Goal: Task Accomplishment & Management: Complete application form

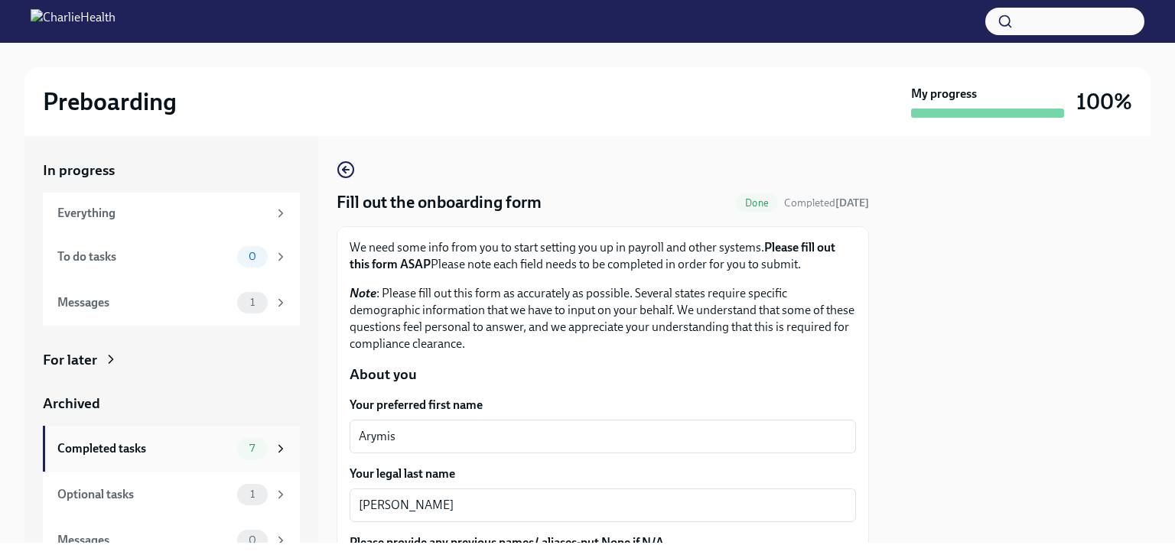
click at [152, 451] on div "Completed tasks" at bounding box center [144, 449] width 174 height 17
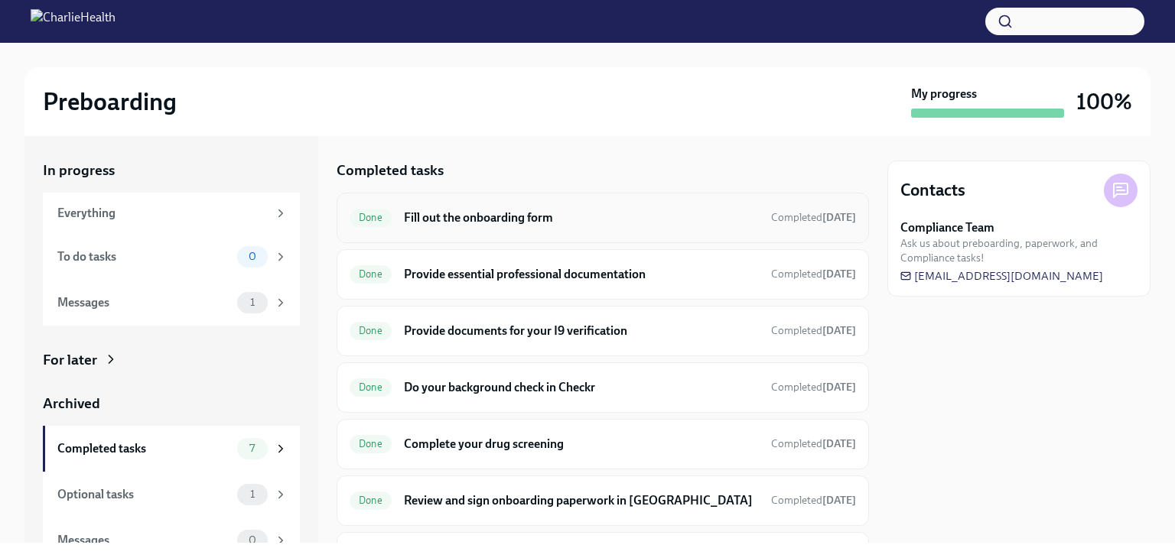
click at [499, 211] on h6 "Fill out the onboarding form" at bounding box center [581, 218] width 355 height 17
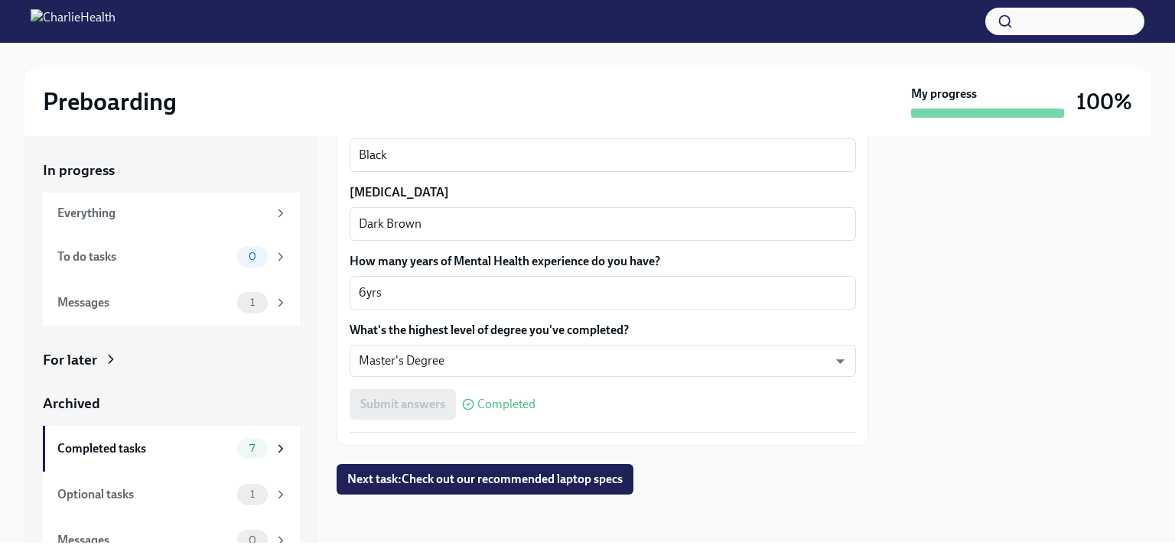
scroll to position [21, 0]
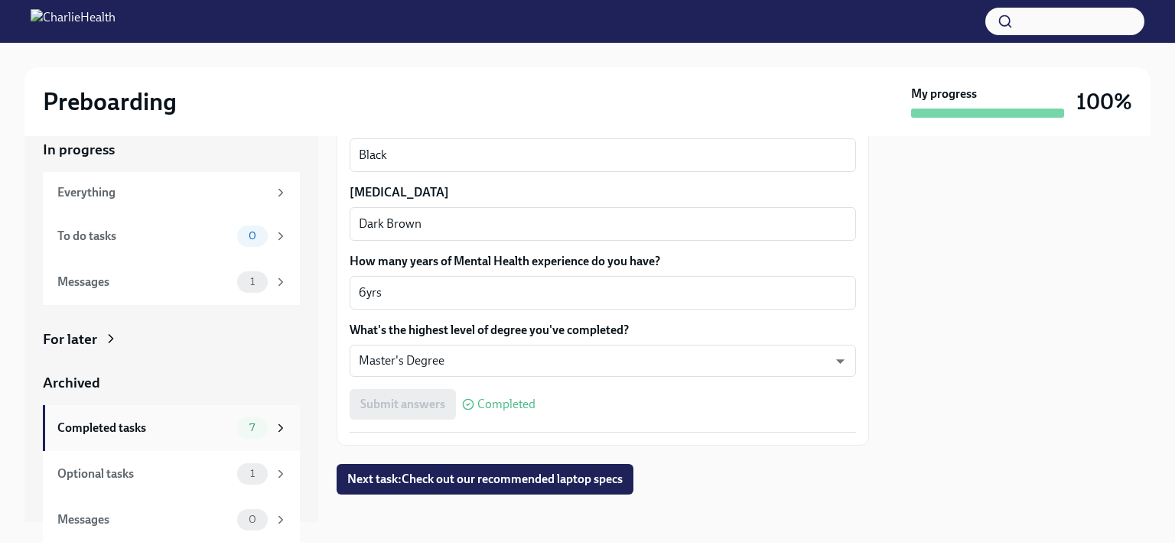
click at [168, 422] on div "Completed tasks" at bounding box center [144, 428] width 174 height 17
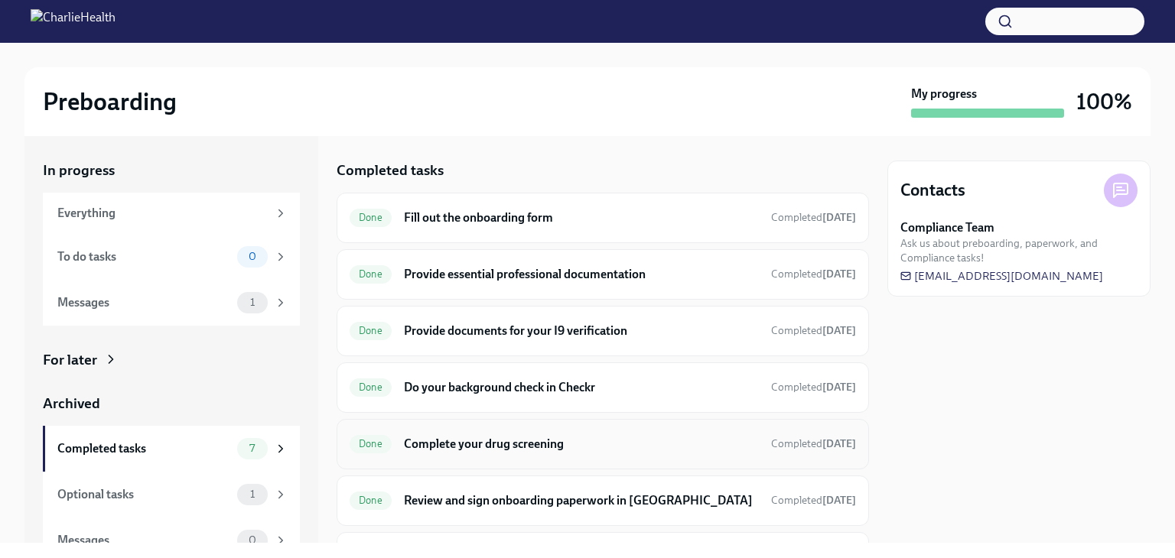
scroll to position [86, 0]
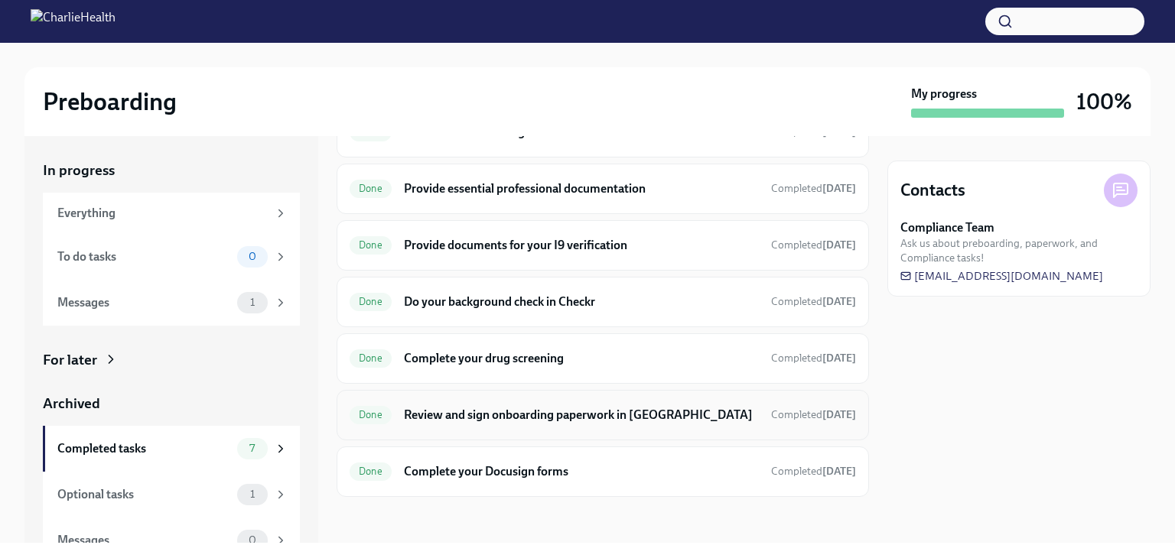
click at [552, 393] on div "Done Review and sign onboarding paperwork in [GEOGRAPHIC_DATA] Completed [DATE]" at bounding box center [603, 415] width 532 height 50
click at [555, 411] on h6 "Review and sign onboarding paperwork in [GEOGRAPHIC_DATA]" at bounding box center [581, 415] width 355 height 17
